Goal: Navigation & Orientation: Find specific page/section

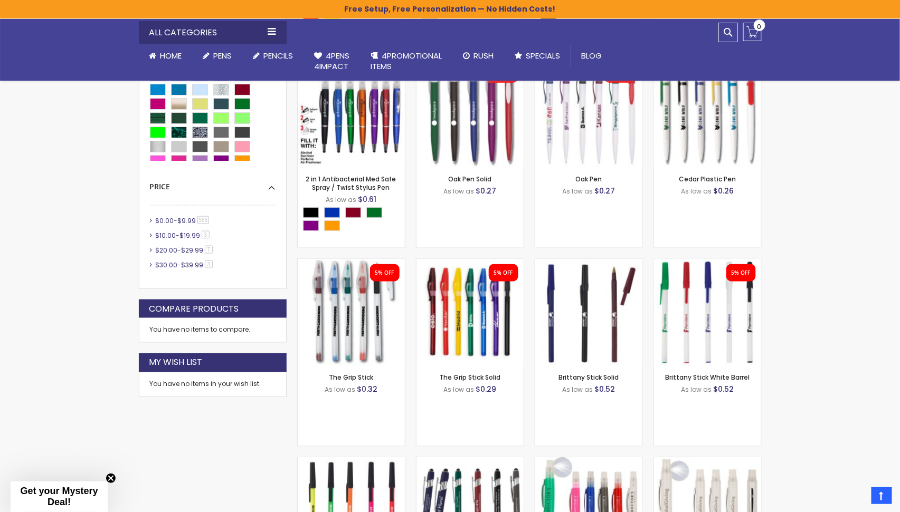
scroll to position [739, 0]
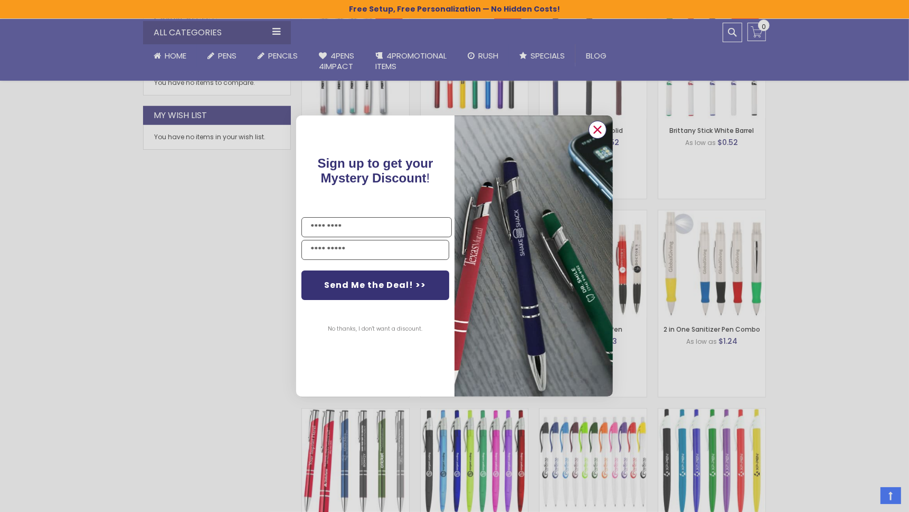
click at [604, 134] on circle "Close dialog" at bounding box center [597, 130] width 16 height 16
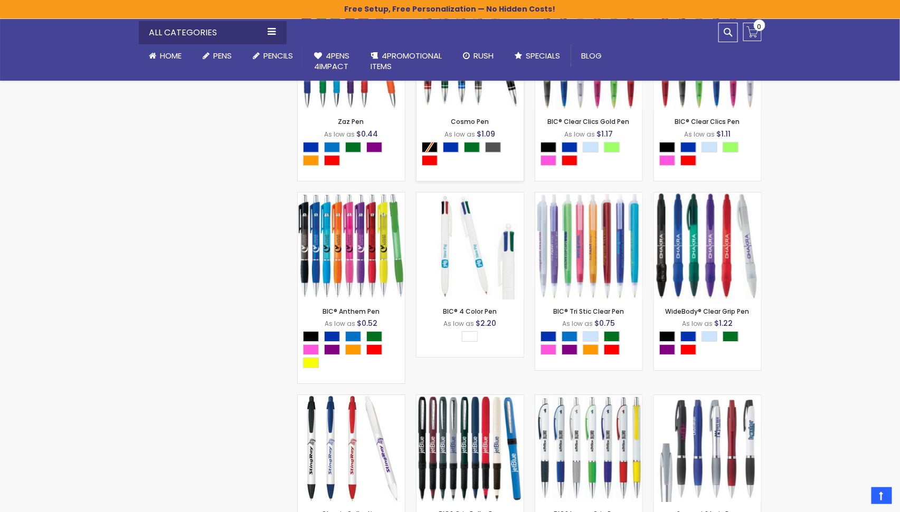
scroll to position [23913, 0]
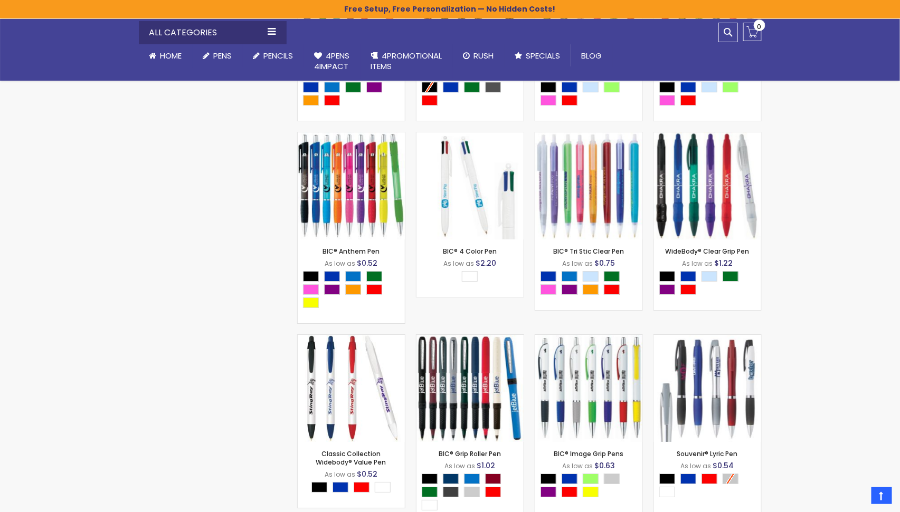
scroll to position [23980, 0]
